Goal: Information Seeking & Learning: Learn about a topic

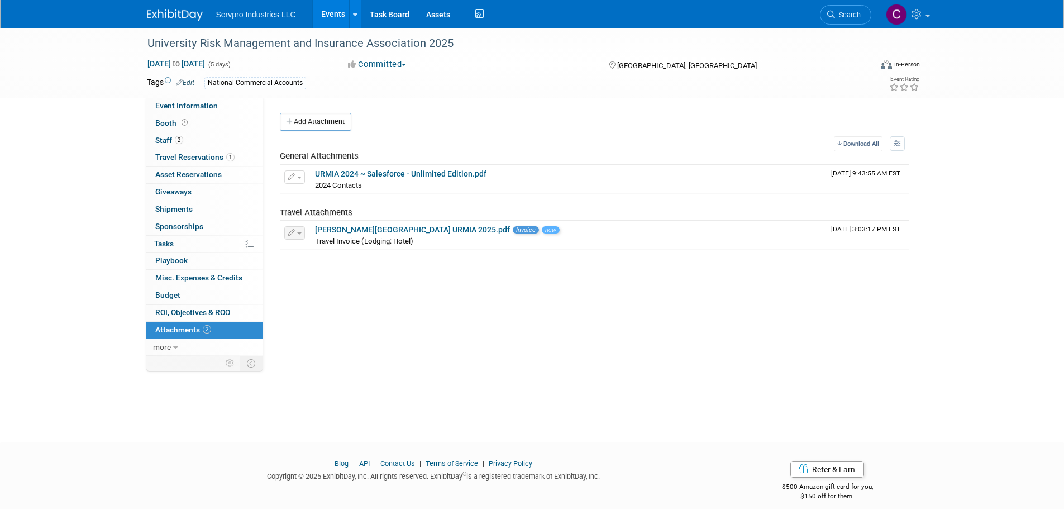
click at [327, 16] on link "Events" at bounding box center [333, 14] width 41 height 28
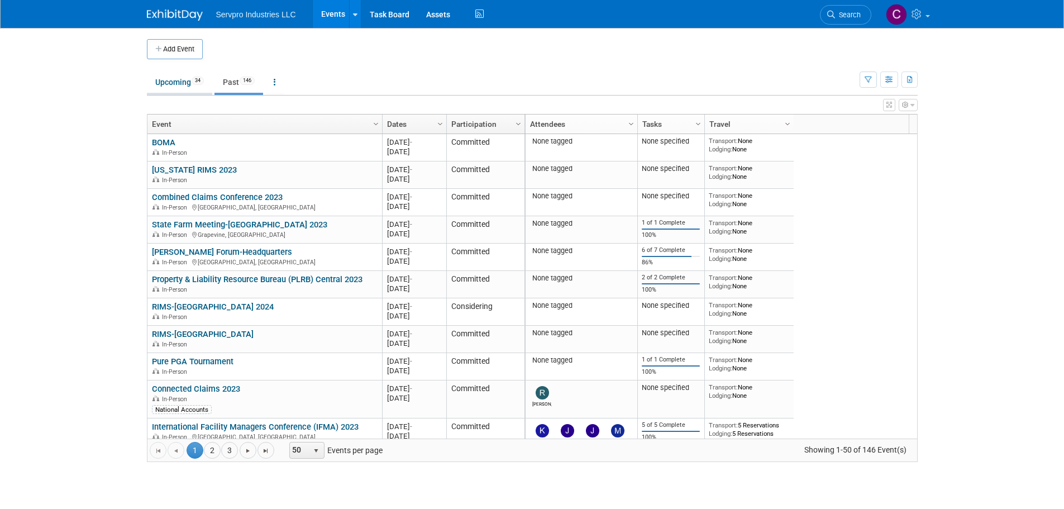
click at [178, 85] on link "Upcoming 34" at bounding box center [179, 81] width 65 height 21
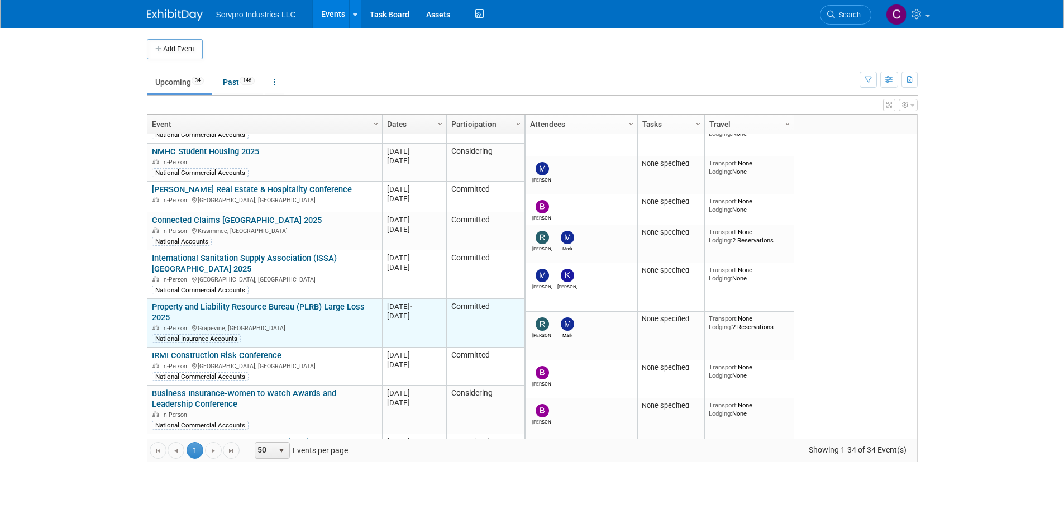
click at [276, 302] on link "Property and Liability Resource Bureau (PLRB) Large Loss 2025" at bounding box center [258, 312] width 213 height 21
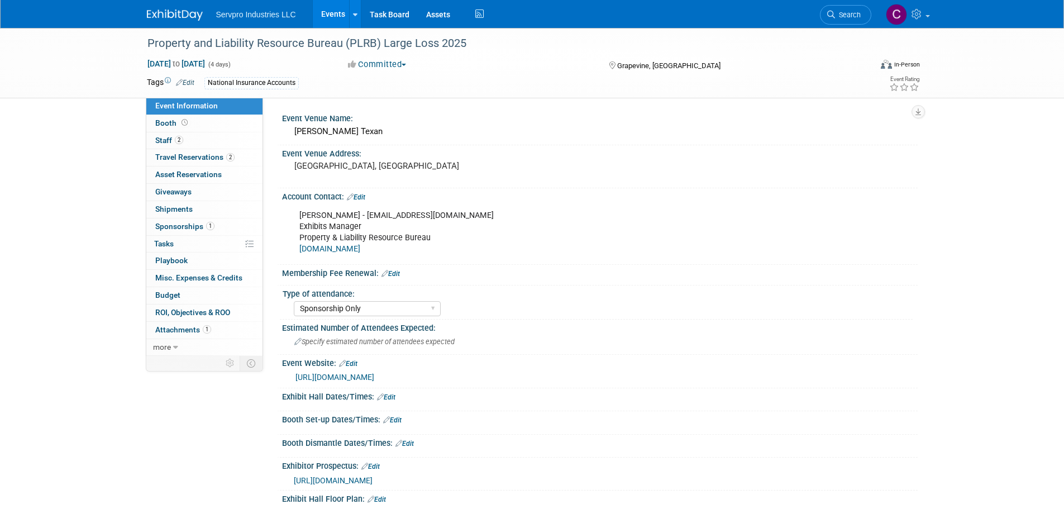
select select "Sponsorship Only"
click at [189, 230] on span "Sponsorships 1" at bounding box center [184, 226] width 59 height 9
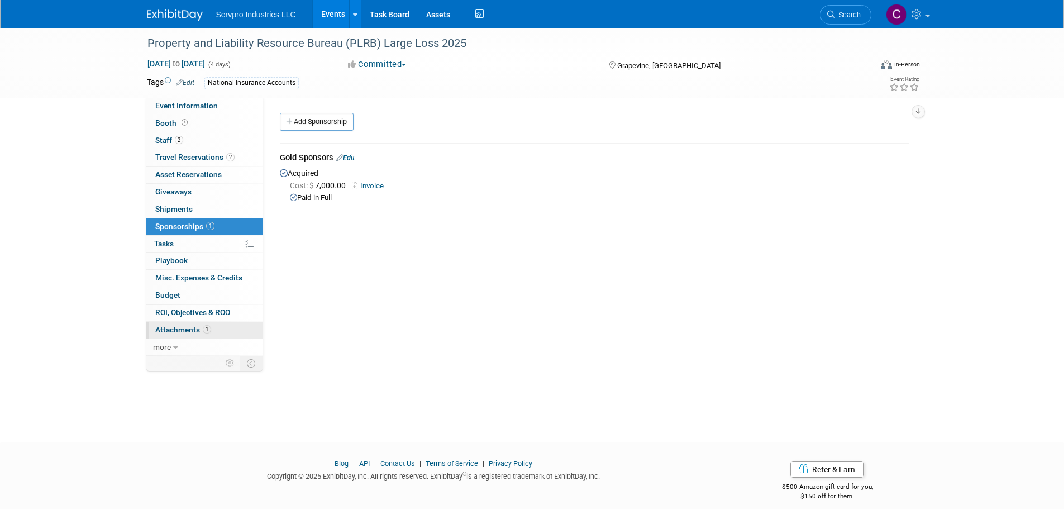
click at [171, 330] on span "Attachments 1" at bounding box center [183, 329] width 56 height 9
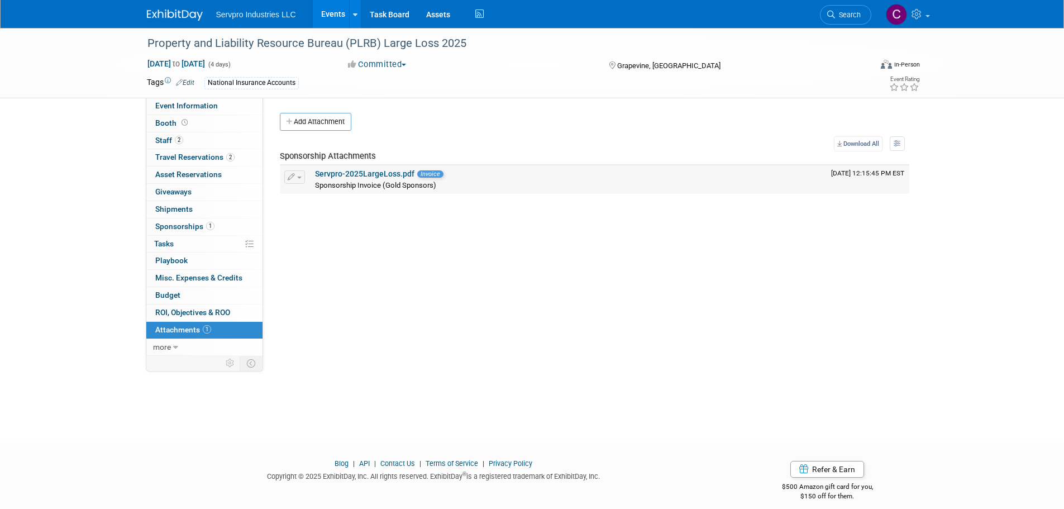
click at [339, 171] on link "Servpro-2025LargeLoss.pdf" at bounding box center [364, 173] width 99 height 9
click at [342, 17] on link "Events" at bounding box center [333, 14] width 41 height 28
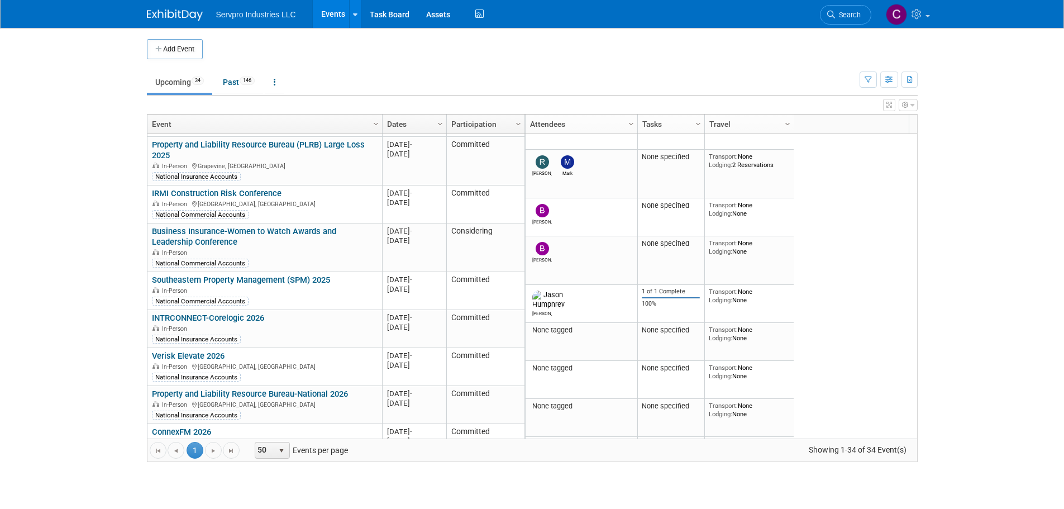
scroll to position [814, 0]
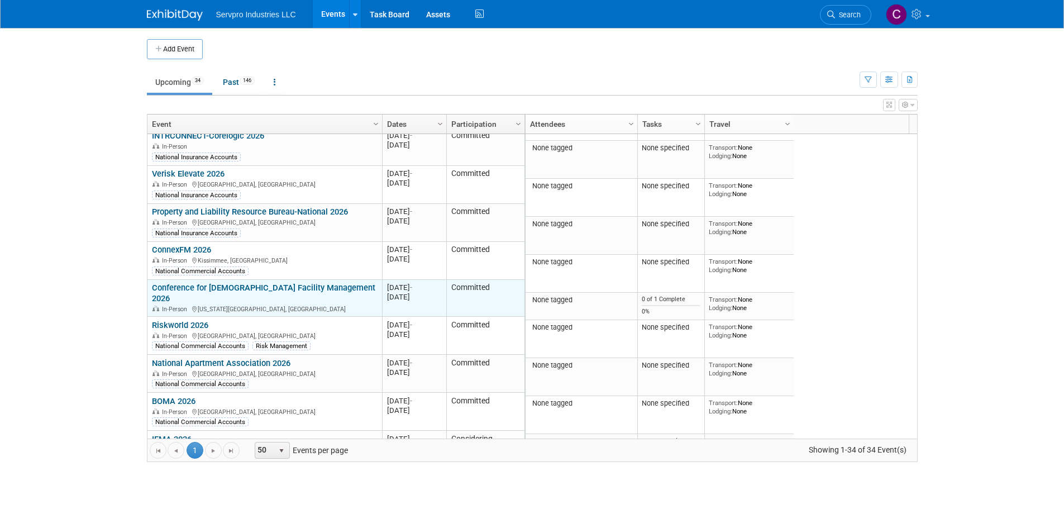
click at [308, 283] on link "Conference for [DEMOGRAPHIC_DATA] Facility Management 2026" at bounding box center [263, 293] width 223 height 21
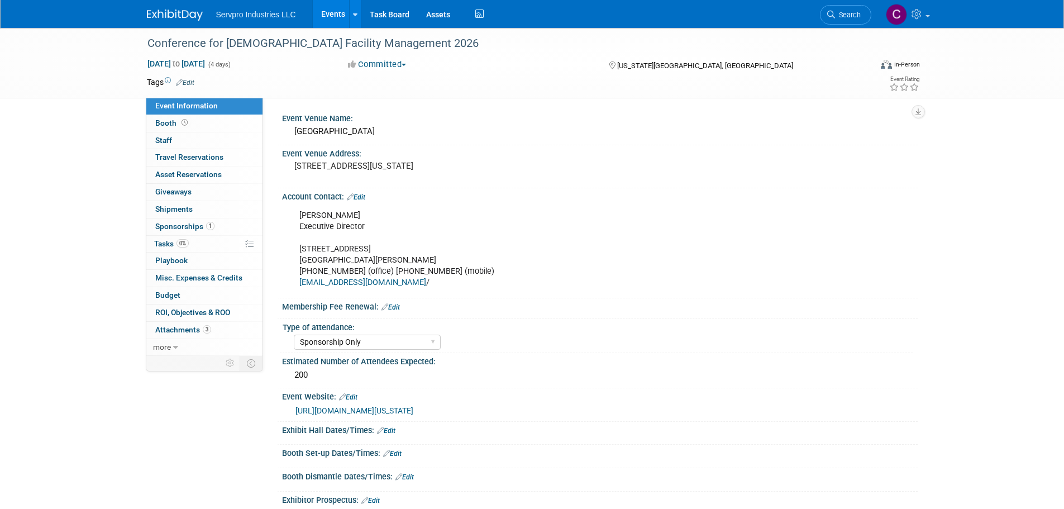
select select "Sponsorship Only"
click at [190, 223] on span "Sponsorships 1" at bounding box center [184, 226] width 59 height 9
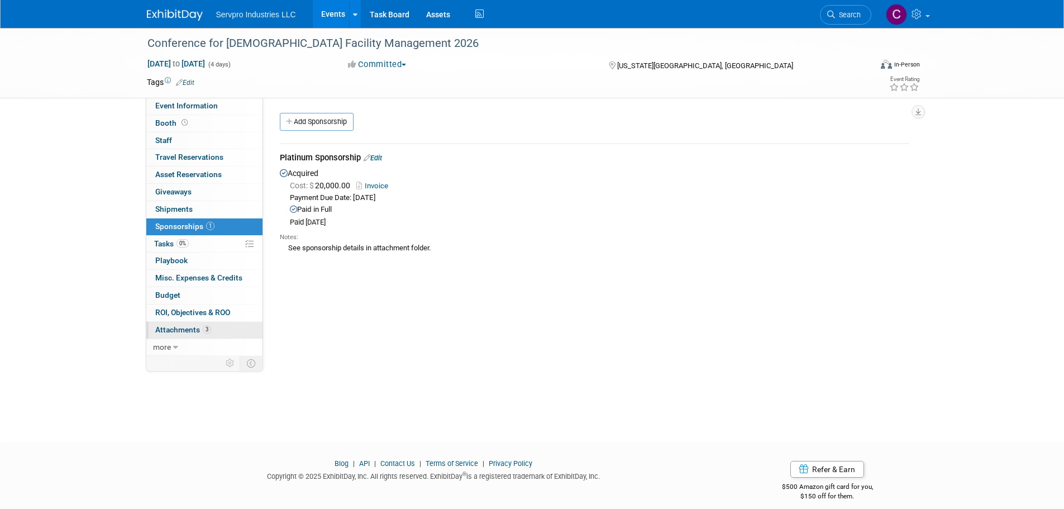
click at [188, 328] on span "Attachments 3" at bounding box center [183, 329] width 56 height 9
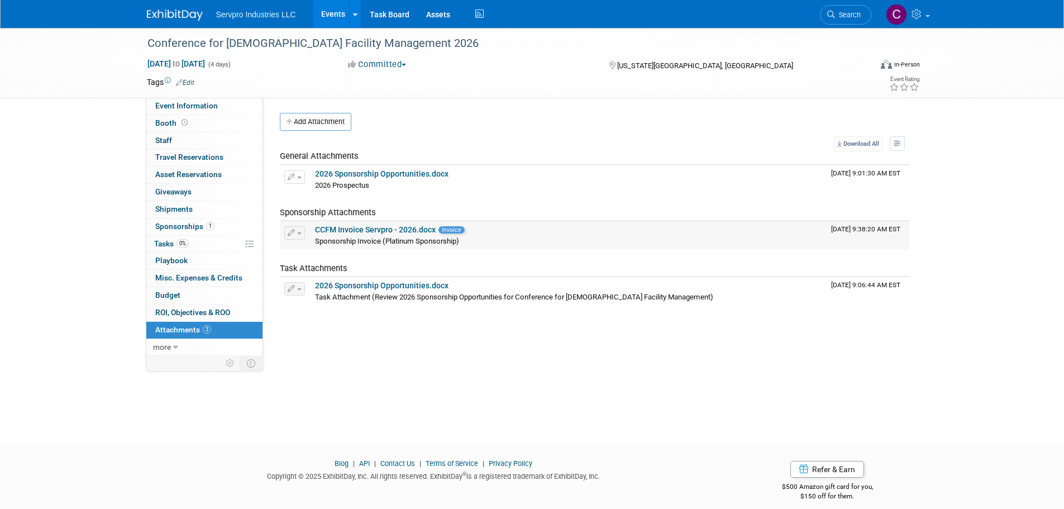
click at [349, 228] on link "CCFM Invoice Servpro - 2026.docx" at bounding box center [375, 229] width 121 height 9
